Goal: Task Accomplishment & Management: Use online tool/utility

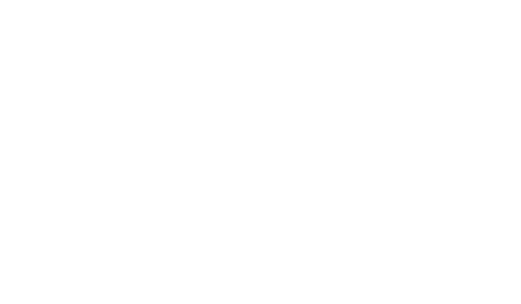
scroll to position [0, 0]
click at [384, 35] on html at bounding box center [260, 17] width 521 height 35
click at [398, 35] on html at bounding box center [260, 17] width 521 height 35
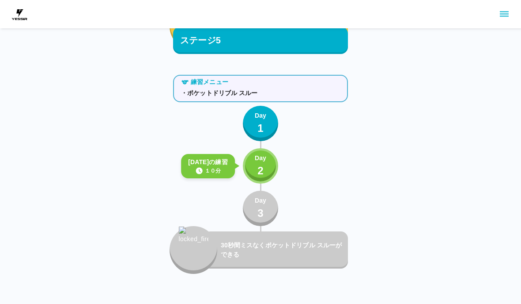
scroll to position [3387, 0]
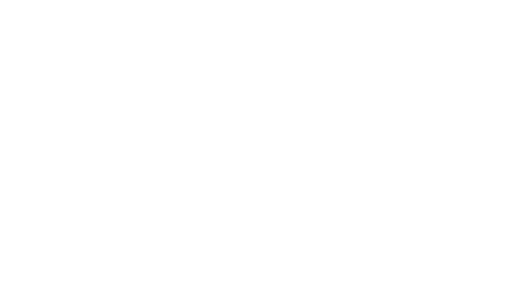
scroll to position [0, 0]
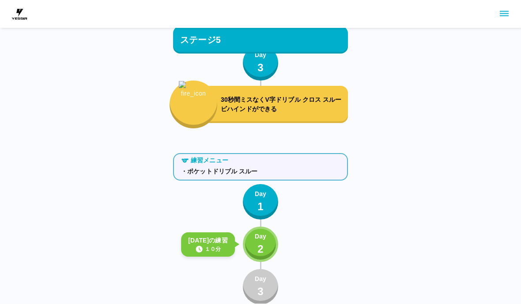
scroll to position [3402, 0]
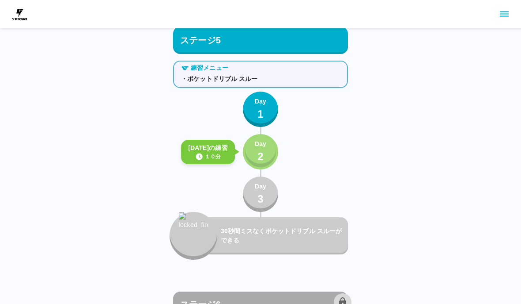
click at [260, 151] on p "2" at bounding box center [261, 156] width 6 height 16
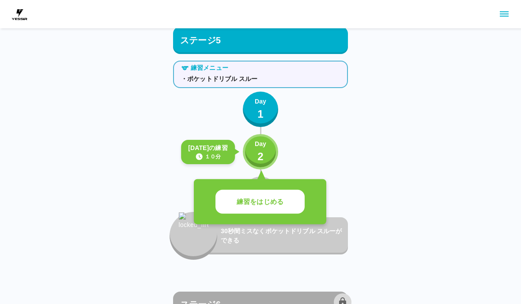
click at [283, 198] on p "練習をはじめる" at bounding box center [260, 202] width 47 height 10
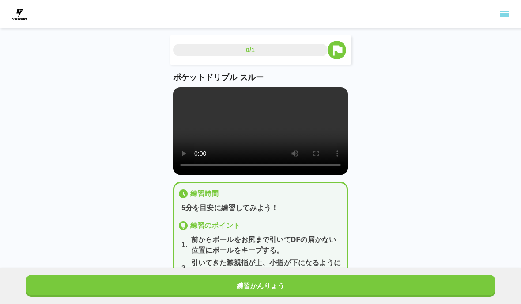
click at [285, 291] on button "練習かんりょう" at bounding box center [260, 285] width 469 height 22
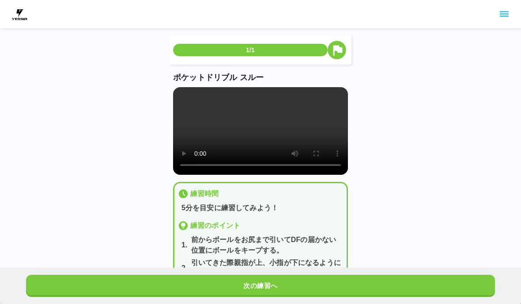
click at [288, 289] on button "次の練習へ" at bounding box center [260, 285] width 469 height 22
click at [288, 288] on button "次の練習へ" at bounding box center [260, 285] width 469 height 22
click at [293, 286] on button "次の練習へ" at bounding box center [260, 285] width 469 height 22
click at [293, 285] on button "次の練習へ" at bounding box center [260, 285] width 469 height 22
click at [295, 284] on button "次の練習へ" at bounding box center [260, 285] width 469 height 22
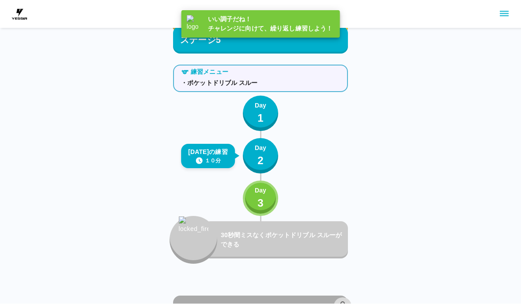
scroll to position [3402, 0]
